Goal: Task Accomplishment & Management: Complete application form

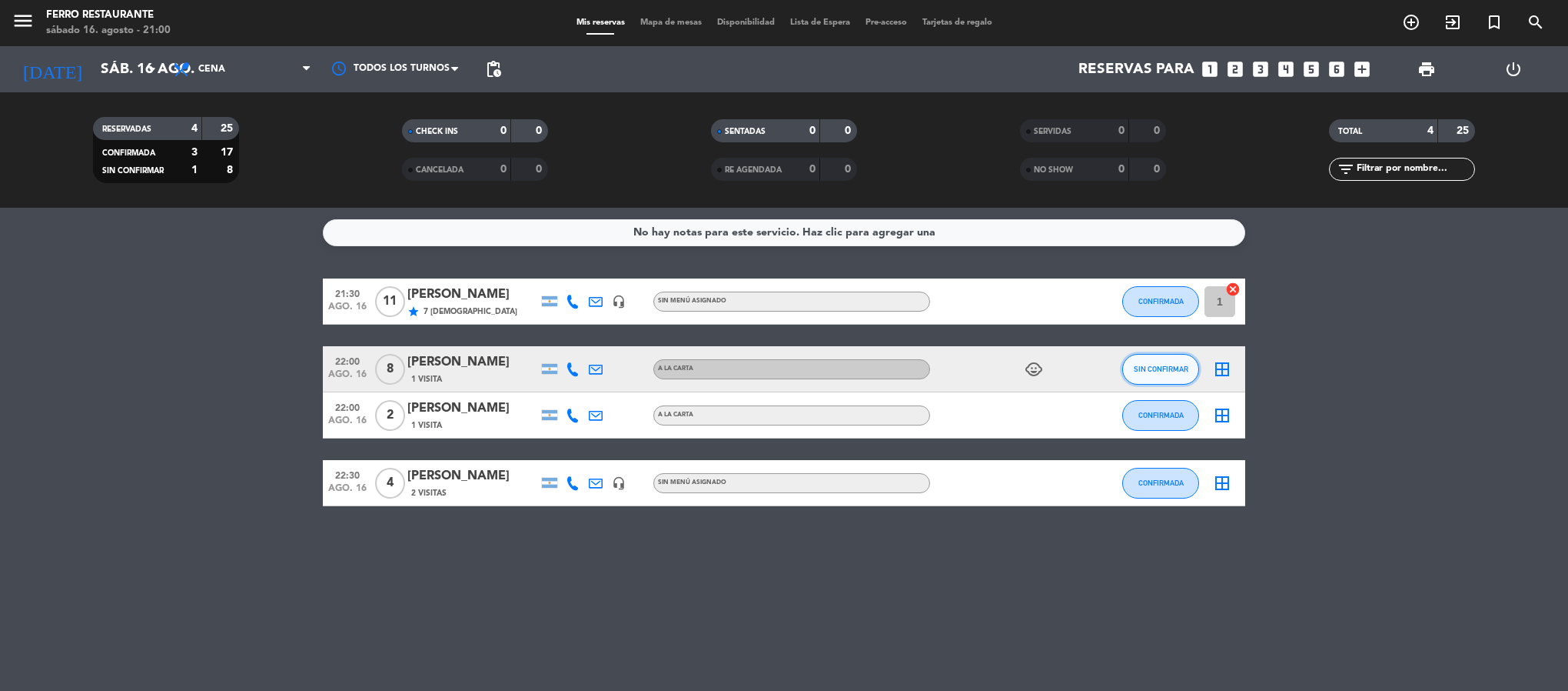
click at [1155, 373] on span "SIN CONFIRMAR" at bounding box center [1160, 369] width 55 height 8
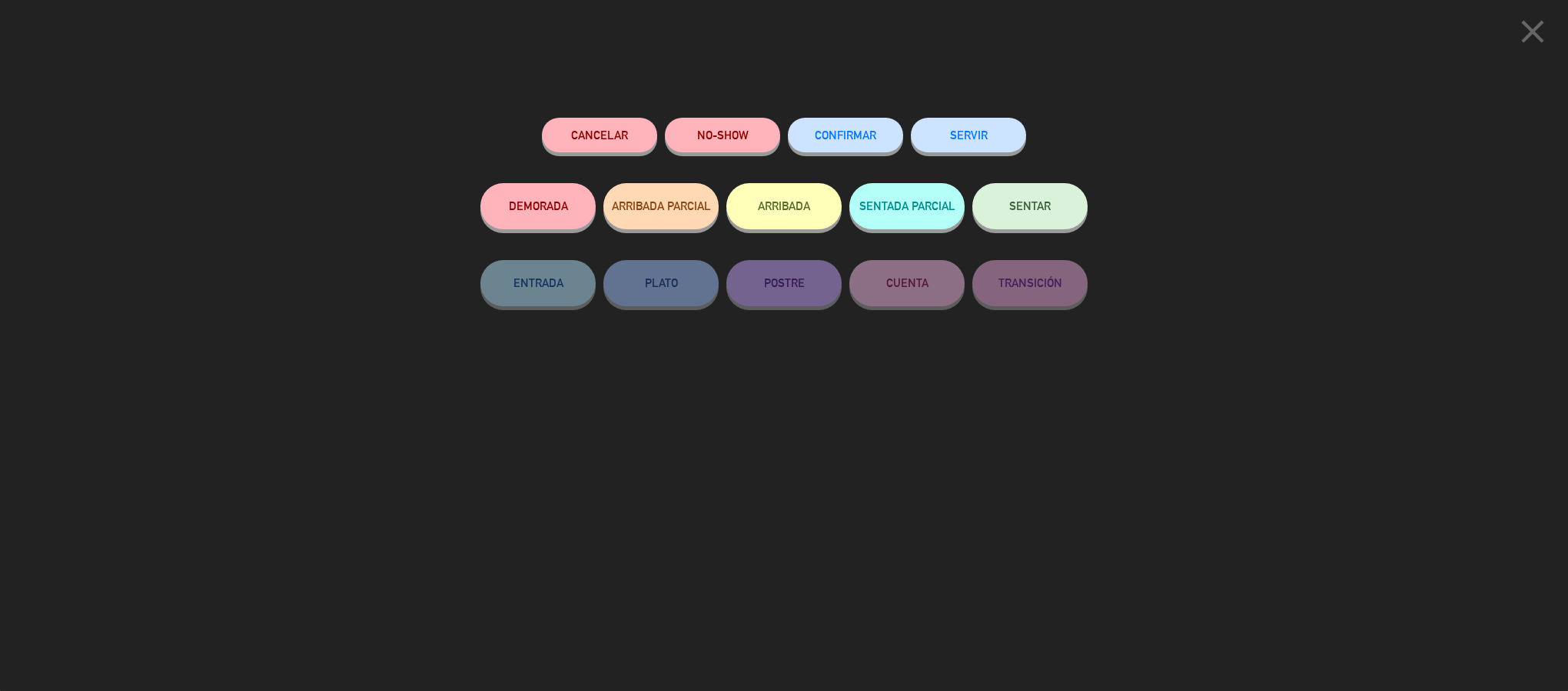
click at [856, 138] on span "CONFIRMAR" at bounding box center [845, 135] width 61 height 13
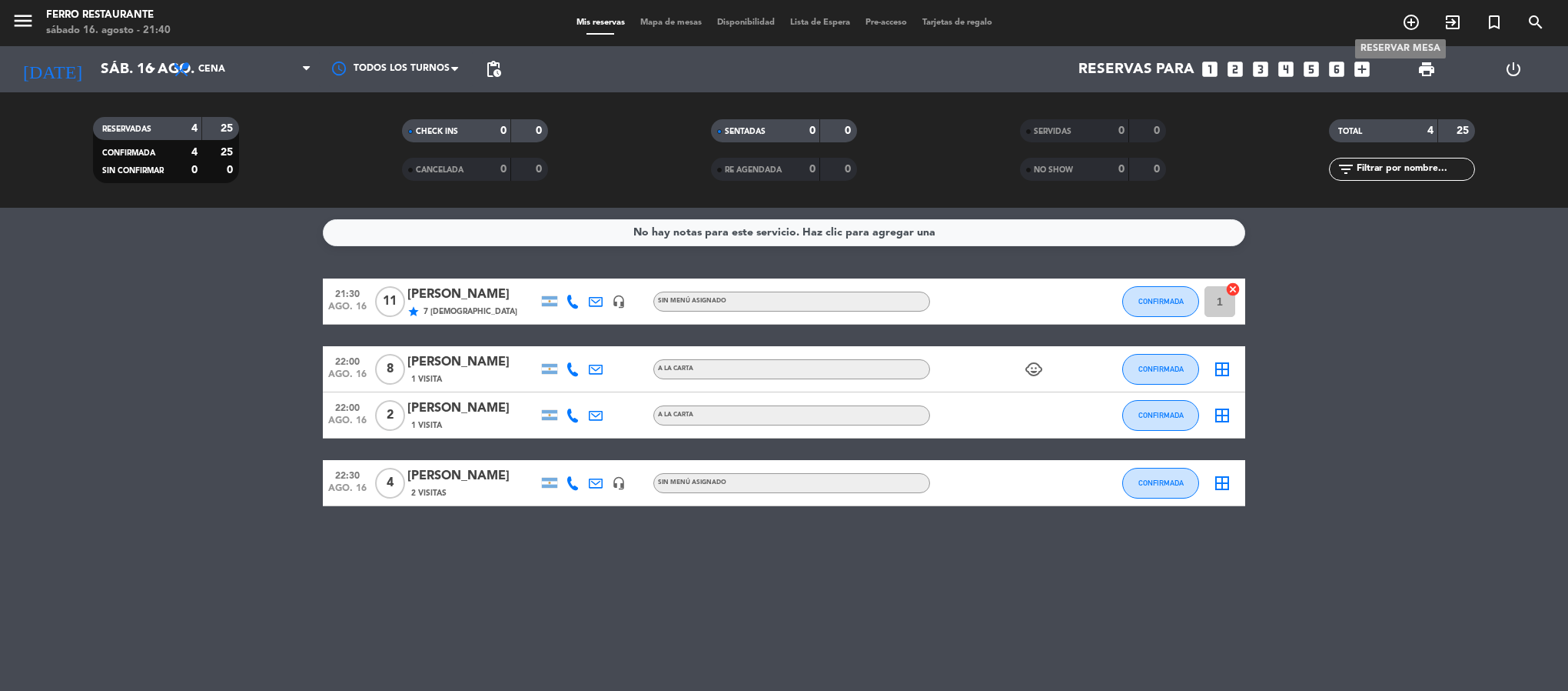
click at [1421, 10] on span "add_circle_outline" at bounding box center [1411, 22] width 41 height 26
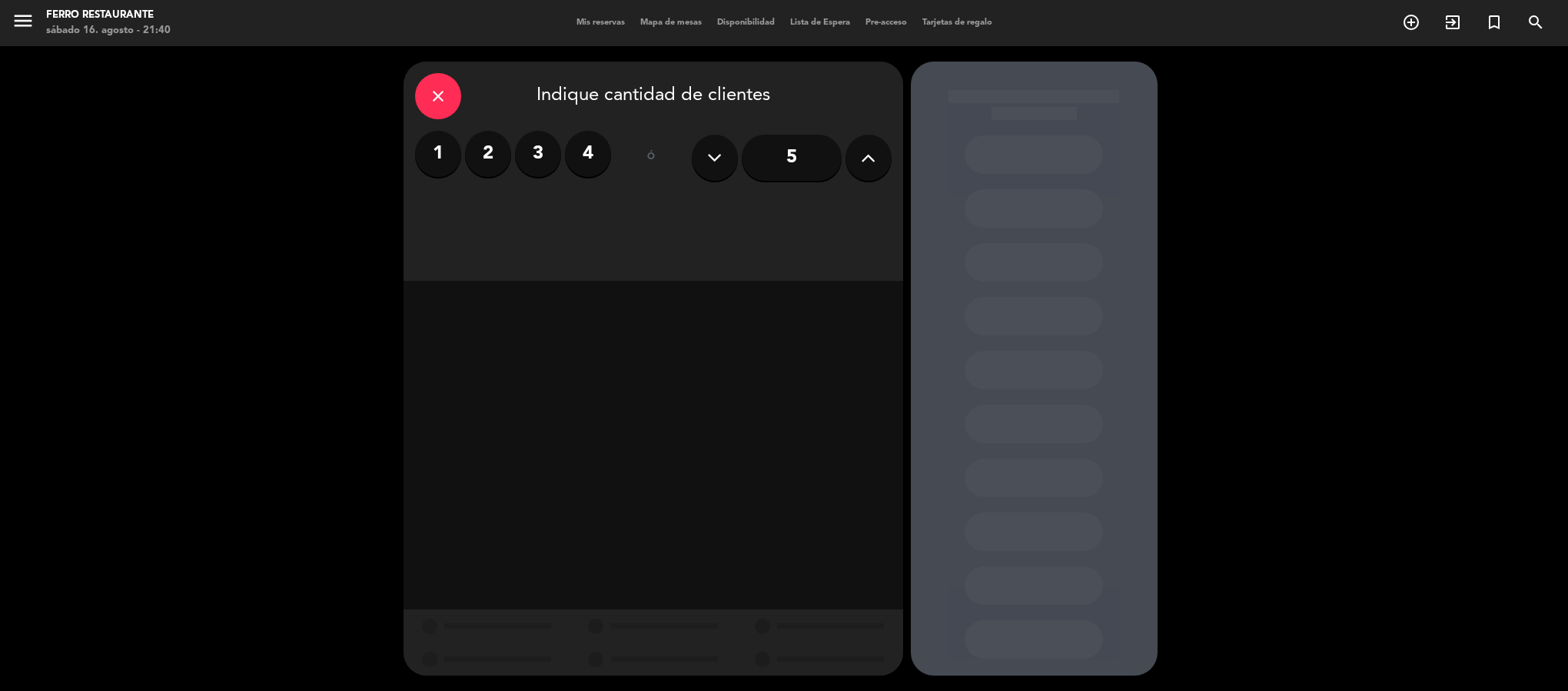
click at [482, 154] on label "2" at bounding box center [488, 153] width 46 height 46
click at [830, 199] on div "Cena" at bounding box center [833, 211] width 116 height 31
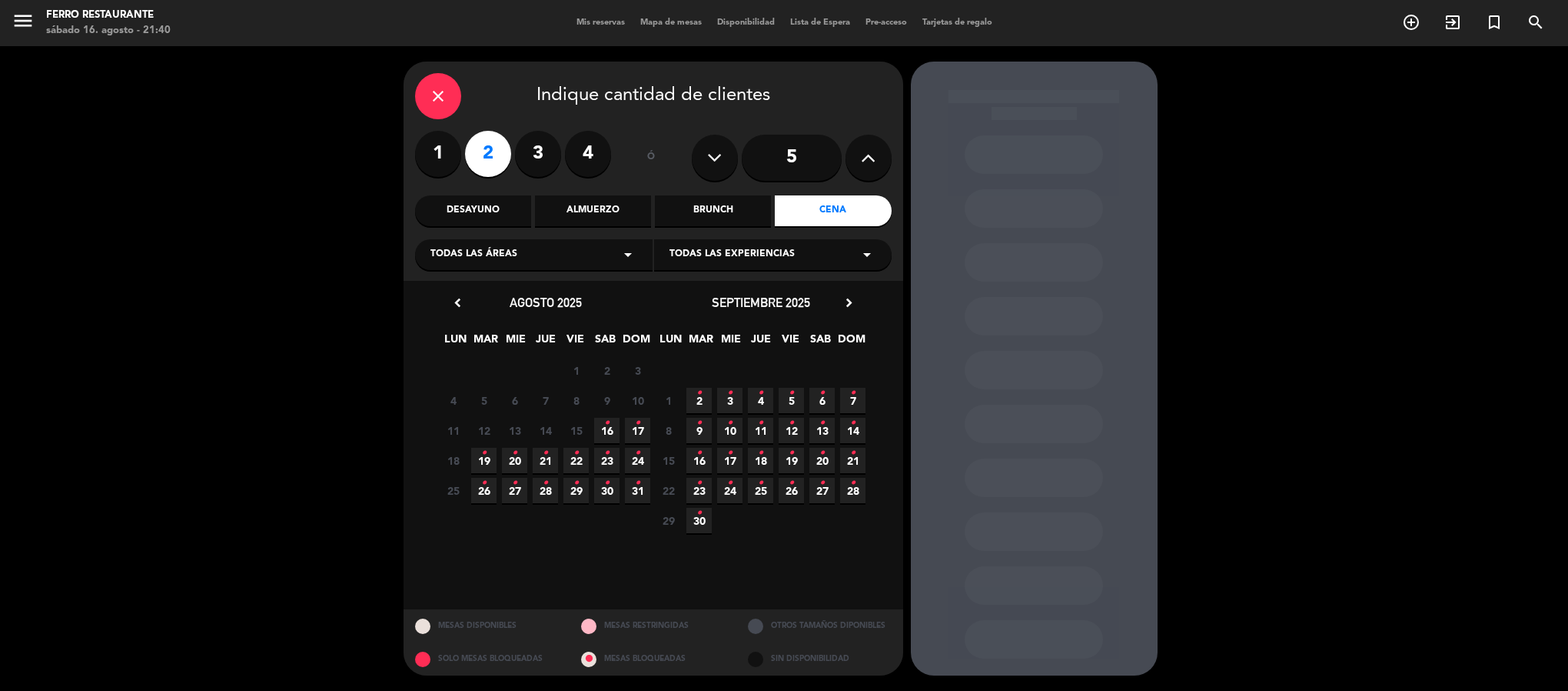
click at [605, 436] on icon "•" at bounding box center [607, 422] width 5 height 24
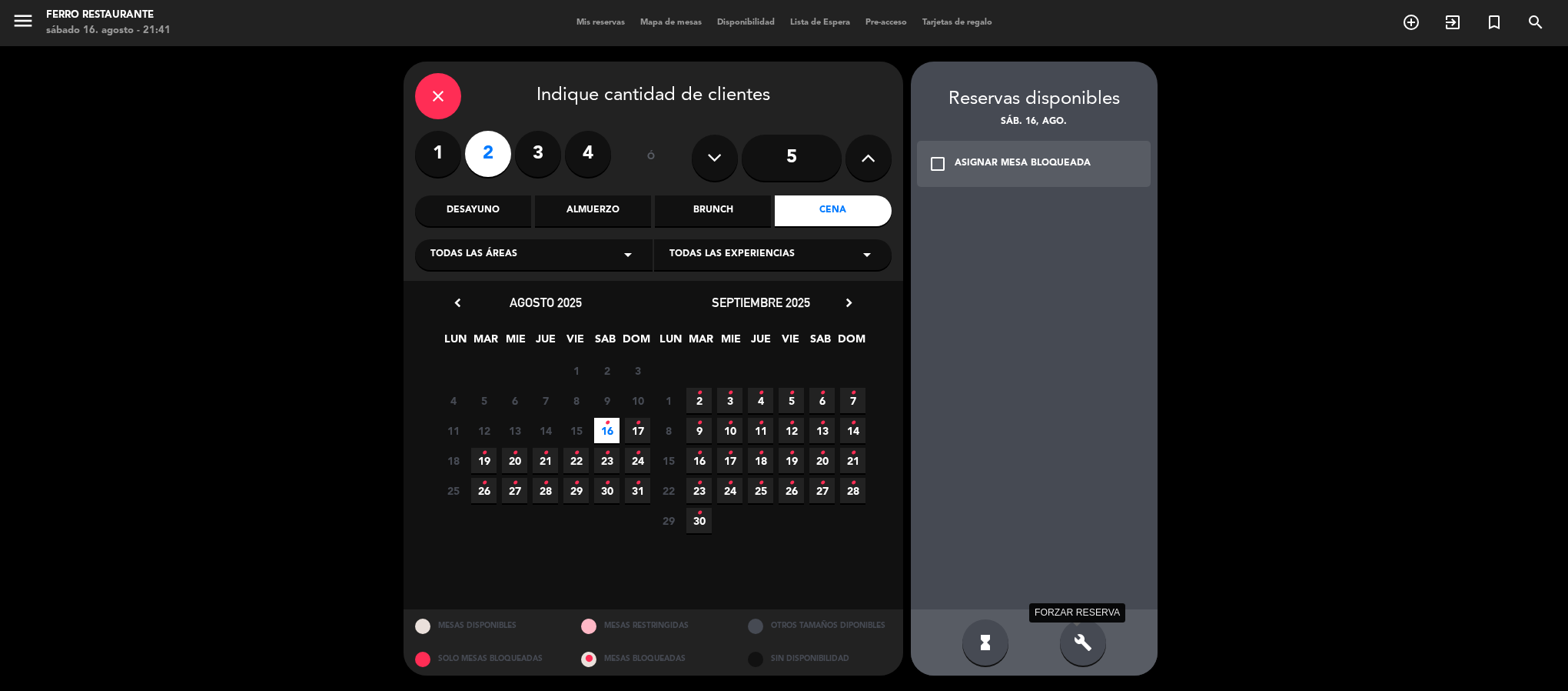
click at [1077, 638] on icon "build" at bounding box center [1083, 642] width 19 height 19
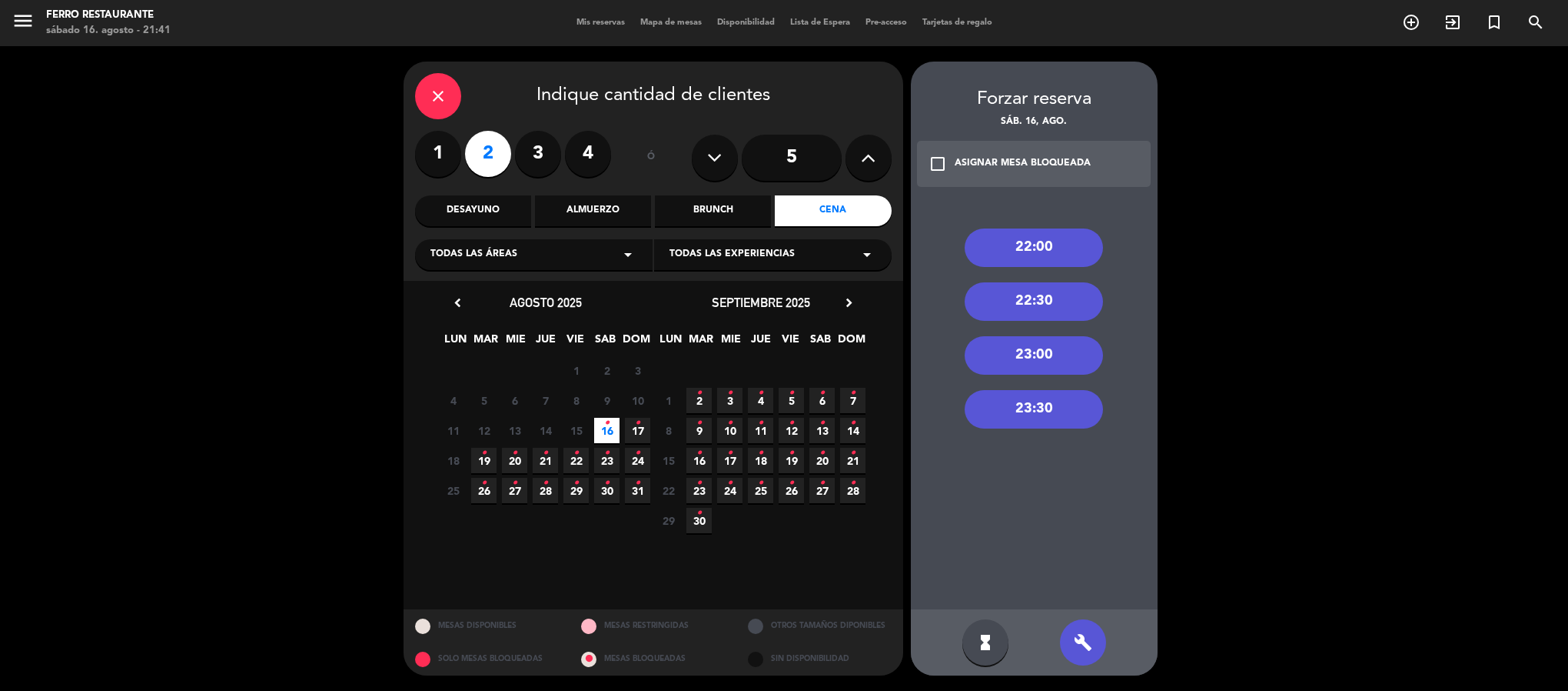
click at [1031, 240] on div "22:00" at bounding box center [1034, 248] width 138 height 39
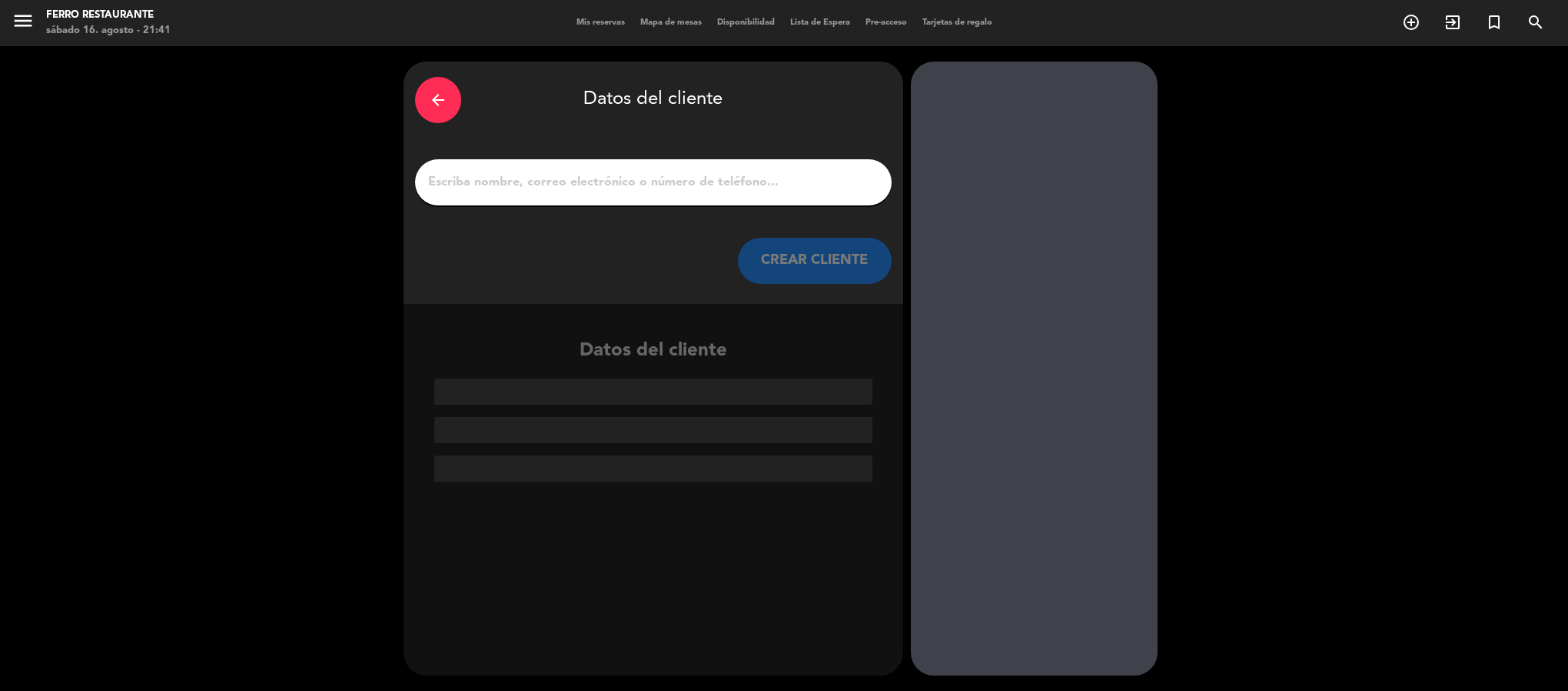
click at [566, 180] on input "1" at bounding box center [653, 183] width 454 height 22
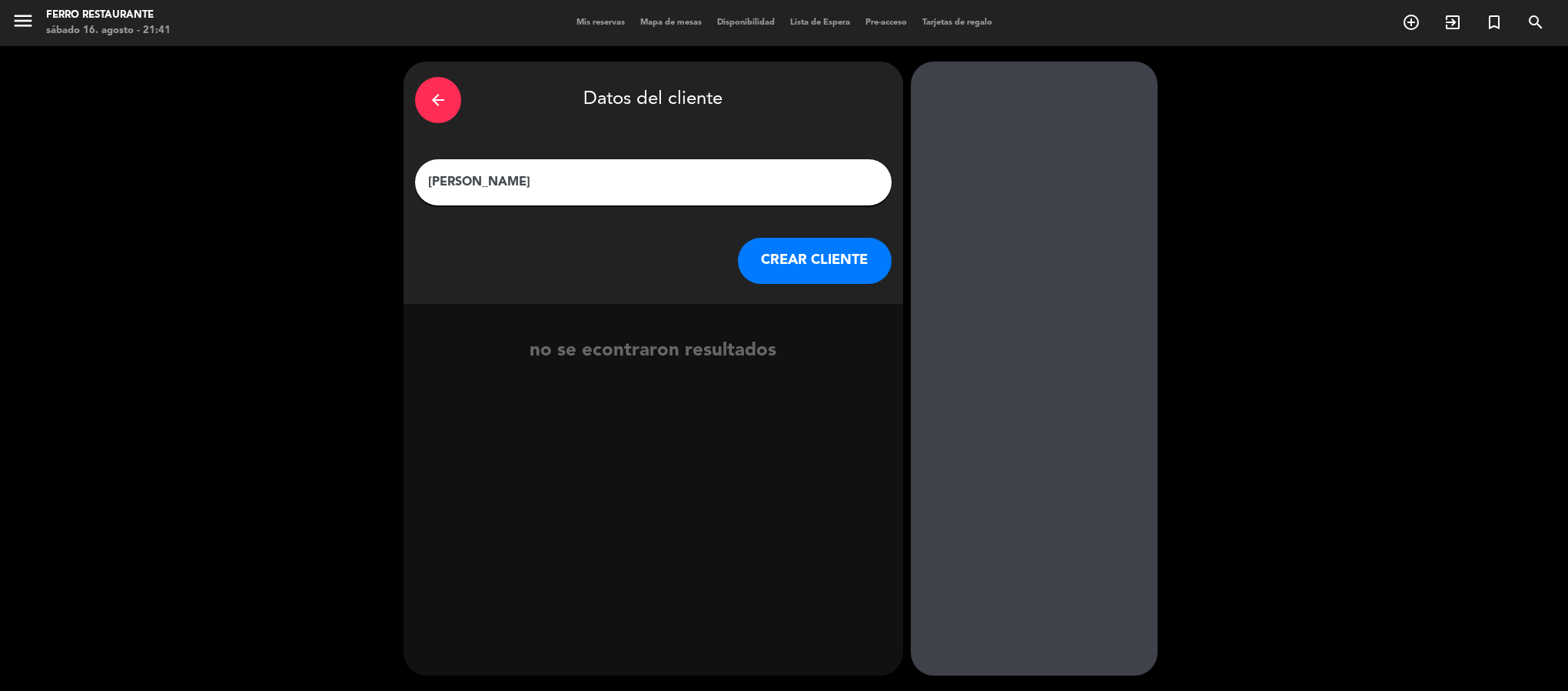
type input "[PERSON_NAME]"
click at [787, 273] on button "CREAR CLIENTE" at bounding box center [814, 260] width 154 height 46
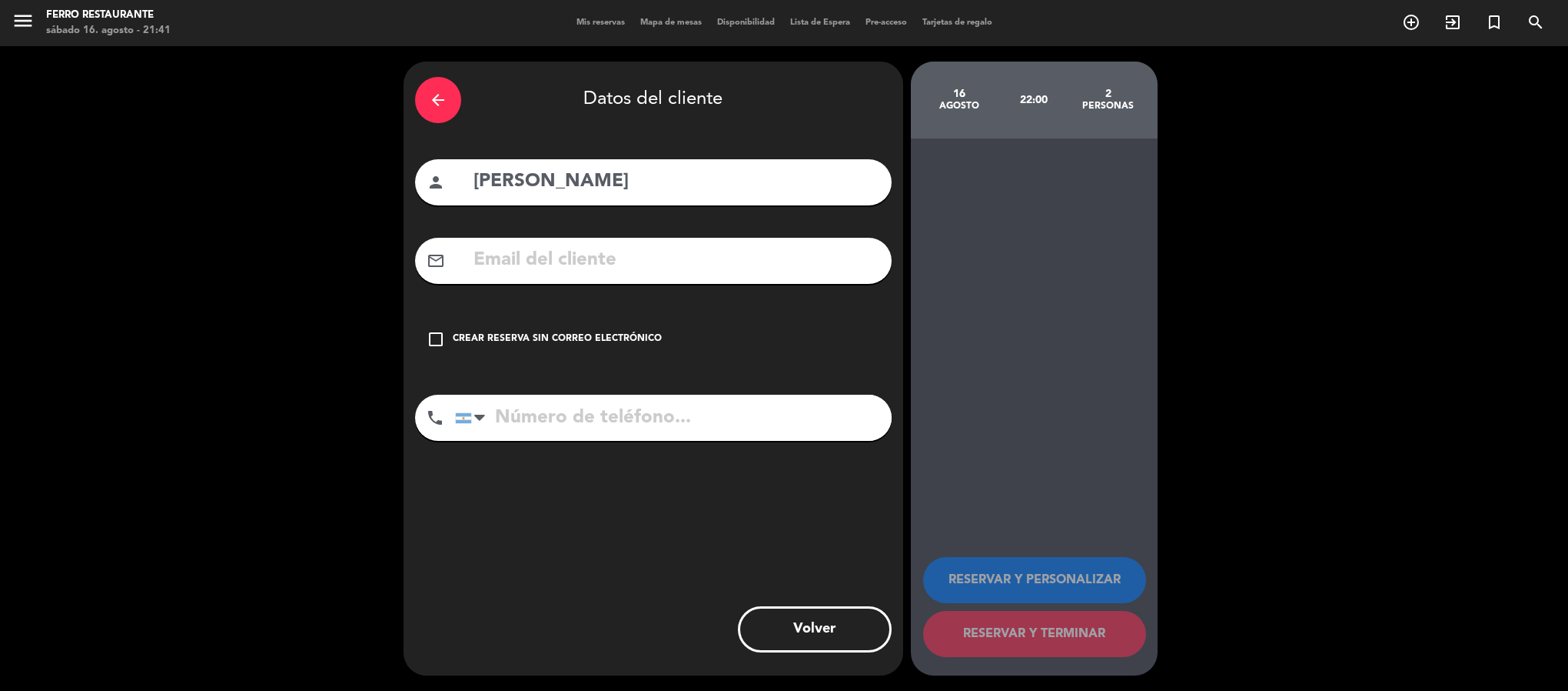
click at [708, 276] on input "text" at bounding box center [676, 260] width 408 height 31
paste input "[EMAIL_ADDRESS][DOMAIN_NAME]"
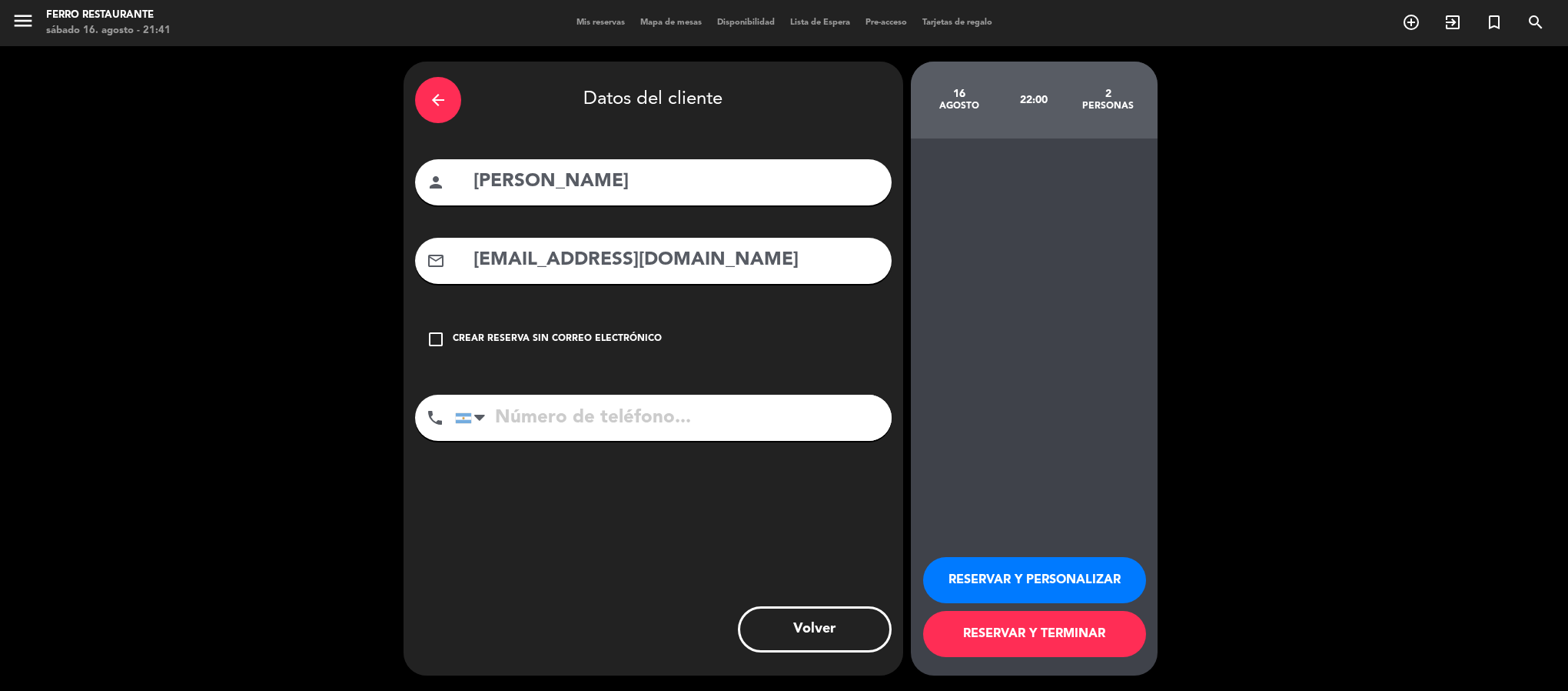
type input "[EMAIL_ADDRESS][DOMAIN_NAME]"
click at [675, 441] on input "tel" at bounding box center [673, 417] width 437 height 46
type input "3777691384"
click at [1027, 625] on button "RESERVAR Y TERMINAR" at bounding box center [1034, 634] width 223 height 46
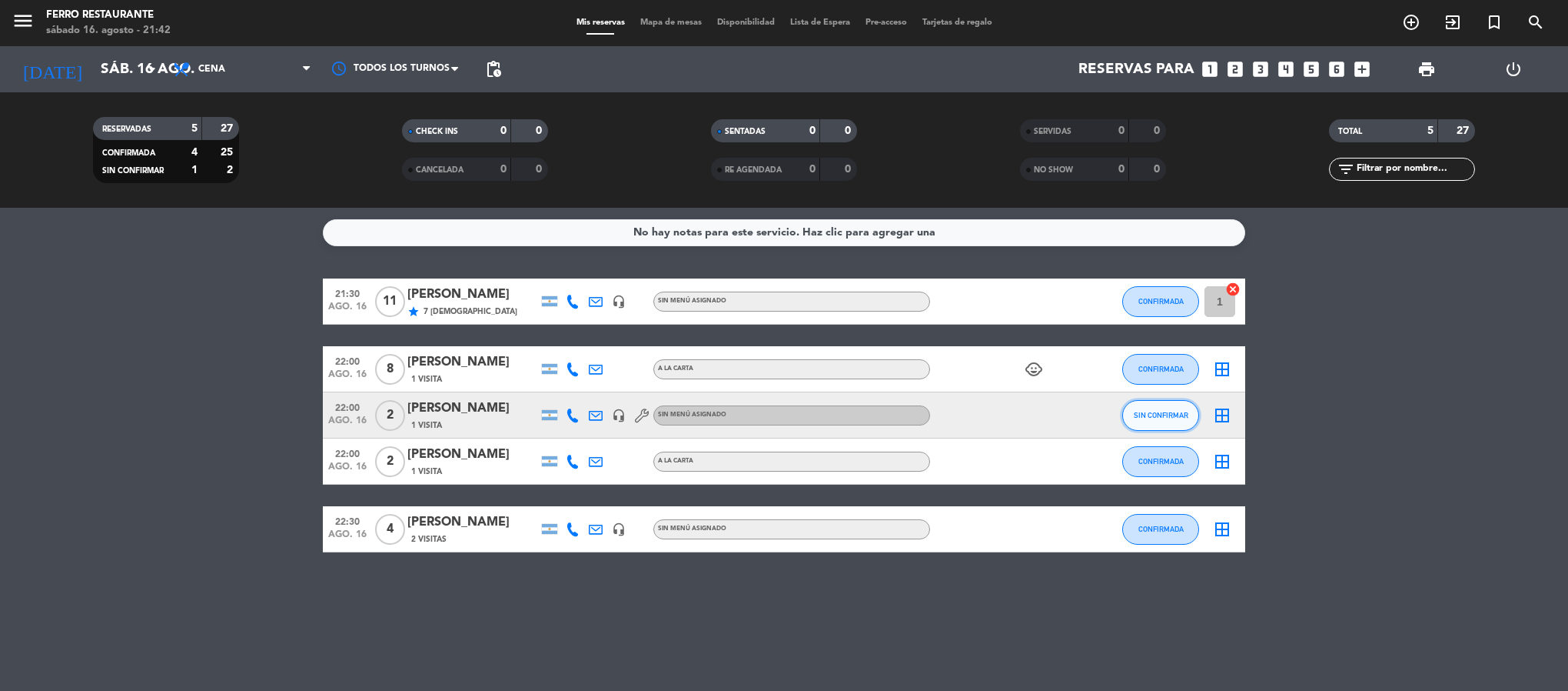
click at [1149, 431] on button "SIN CONFIRMAR" at bounding box center [1160, 415] width 77 height 31
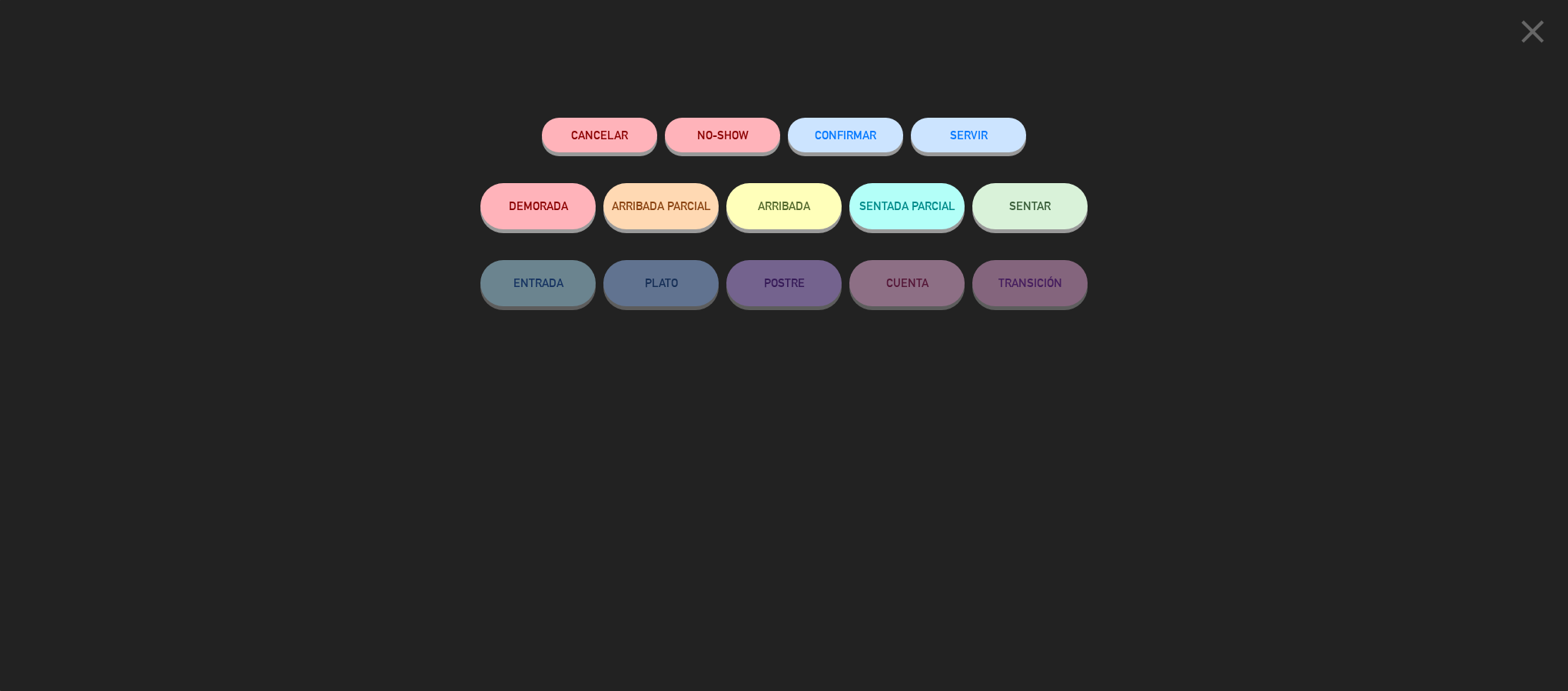
click at [835, 134] on span "CONFIRMAR" at bounding box center [845, 135] width 61 height 13
